Goal: Check status: Check status

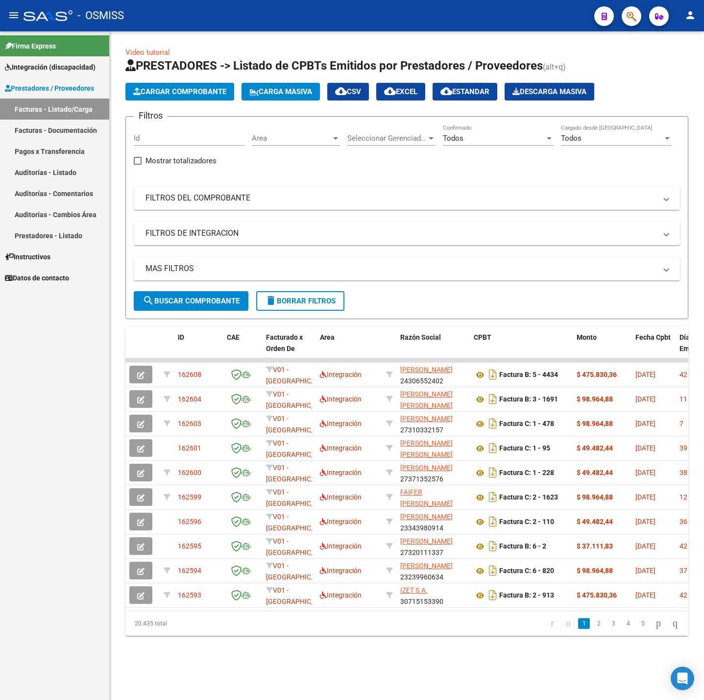
click at [270, 196] on mat-panel-title "FILTROS DEL COMPROBANTE" at bounding box center [401, 198] width 511 height 11
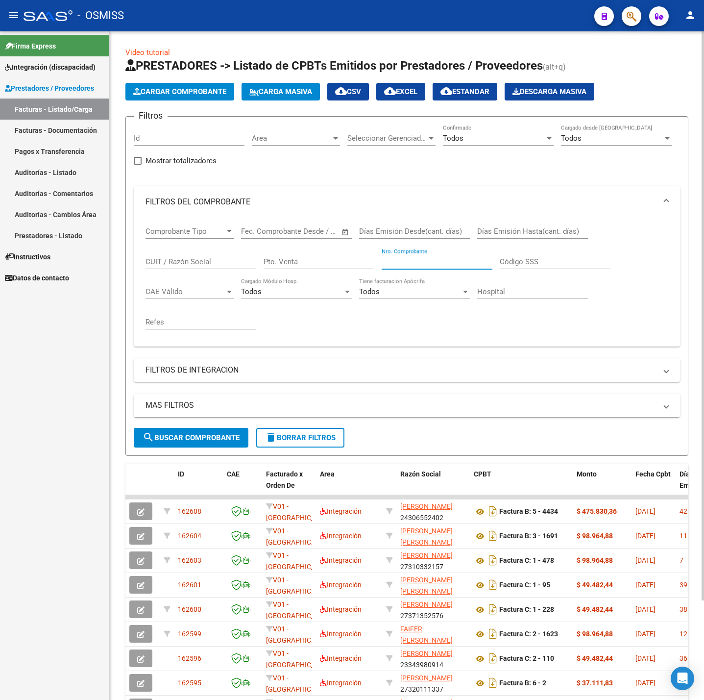
paste input "27404559341"
type input "27404559341"
click at [228, 437] on span "search Buscar Comprobante" at bounding box center [191, 437] width 97 height 9
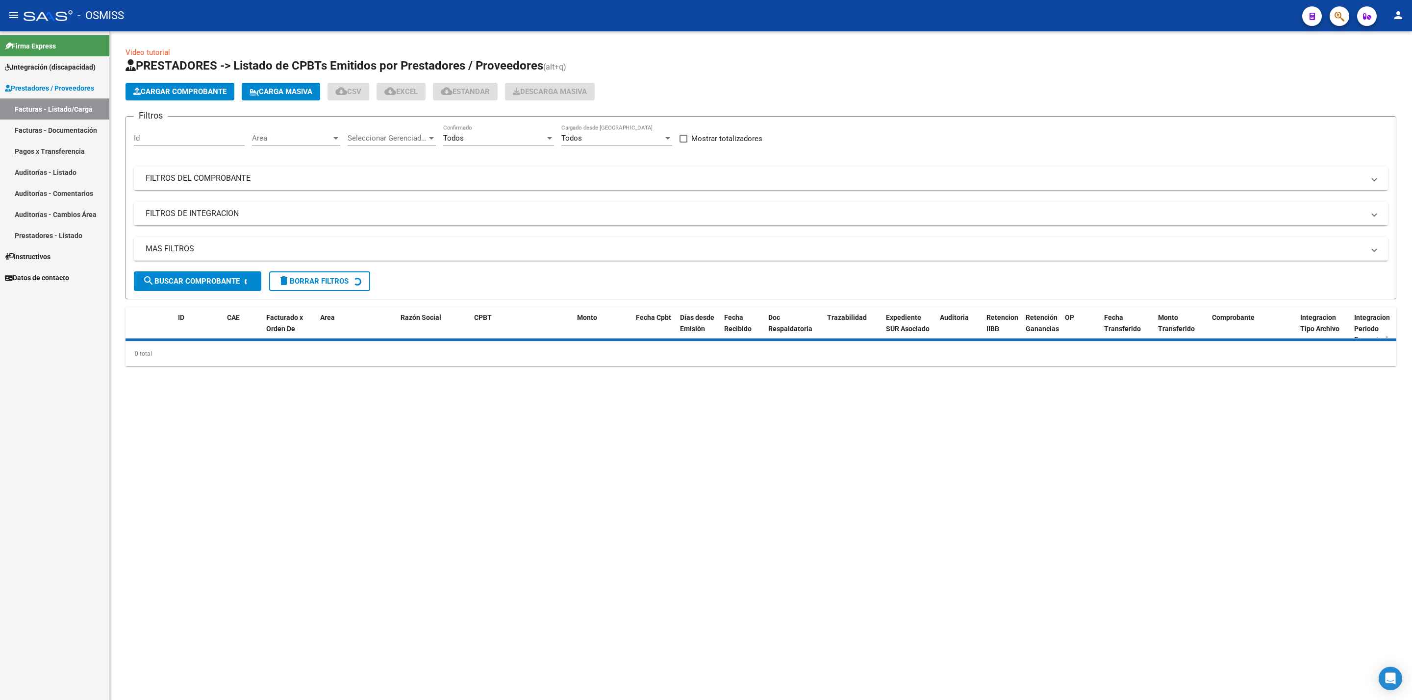
click at [237, 181] on mat-panel-title "FILTROS DEL COMPROBANTE" at bounding box center [755, 178] width 1219 height 11
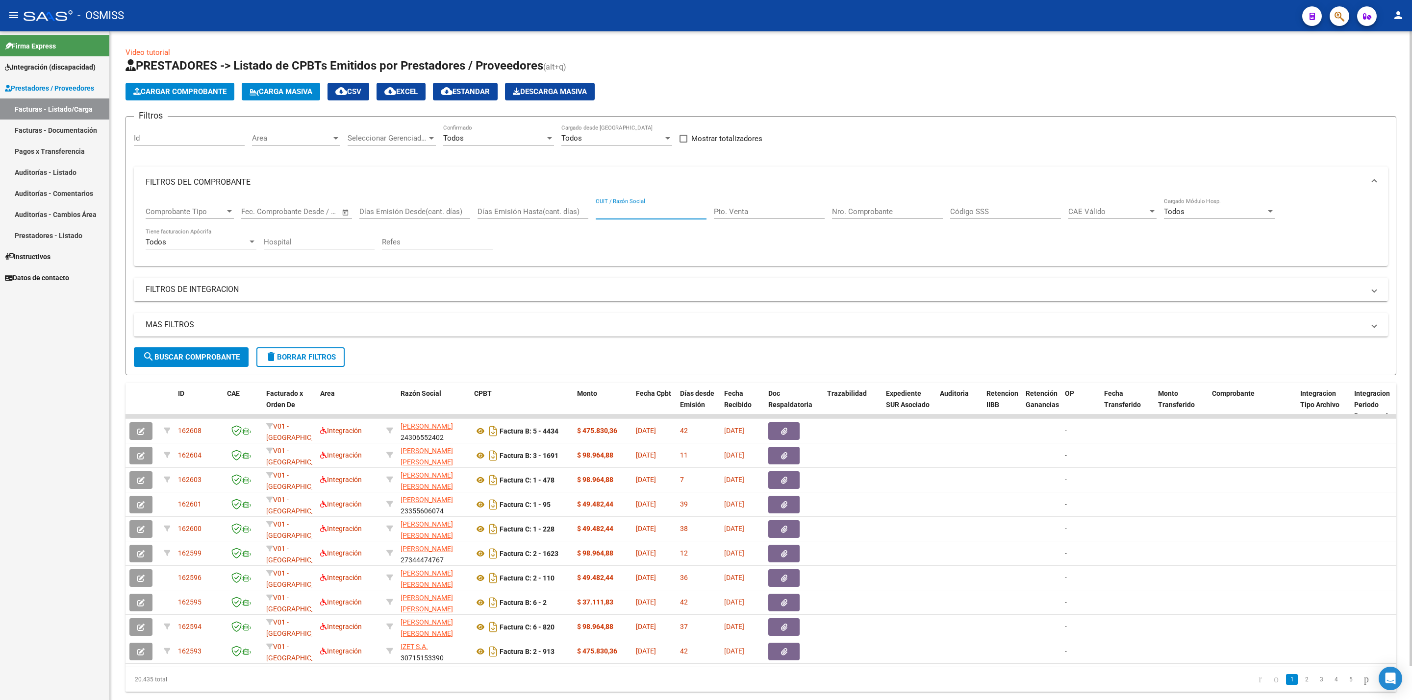
paste input "27371352576"
type input "27371352576"
click at [162, 359] on span "search Buscar Comprobante" at bounding box center [191, 357] width 97 height 9
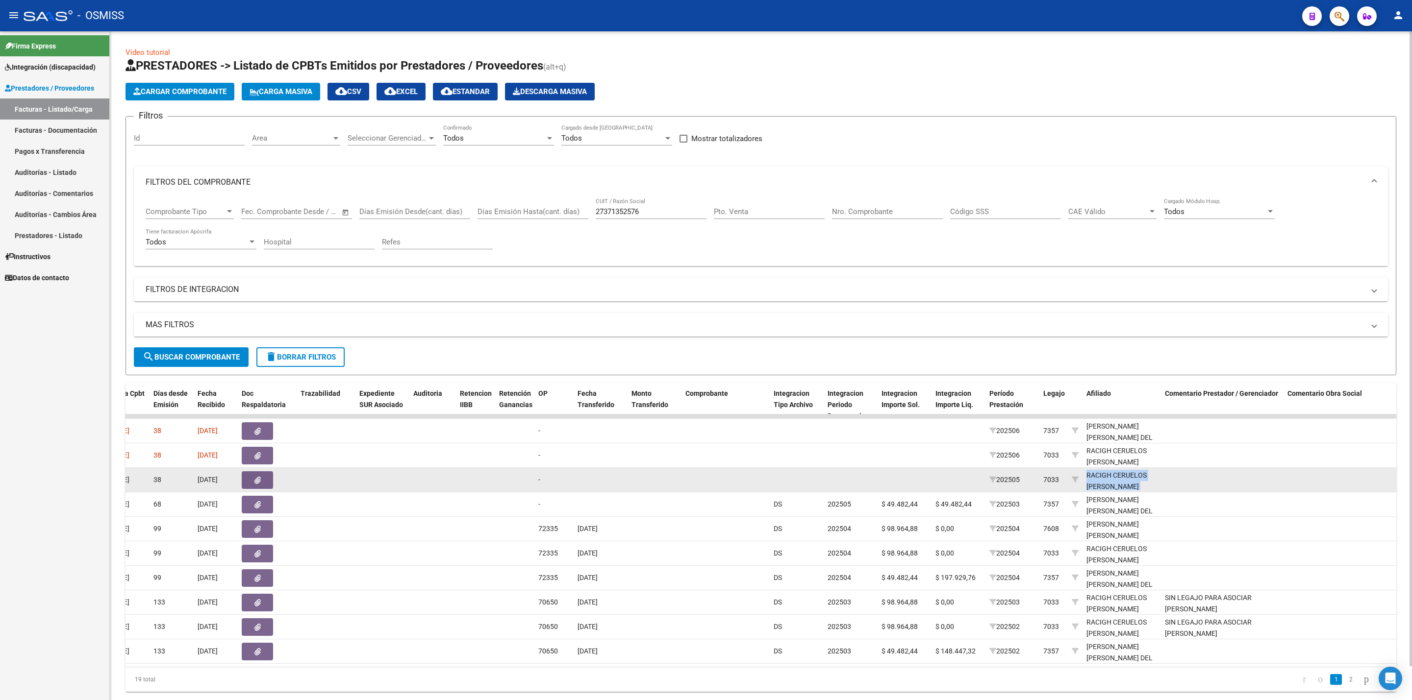
drag, startPoint x: 1154, startPoint y: 486, endPoint x: 1087, endPoint y: 475, distance: 68.0
click at [1087, 475] on div "RACIGH CERUELOS [PERSON_NAME] 23538947164" at bounding box center [1121, 486] width 71 height 33
